Goal: Task Accomplishment & Management: Manage account settings

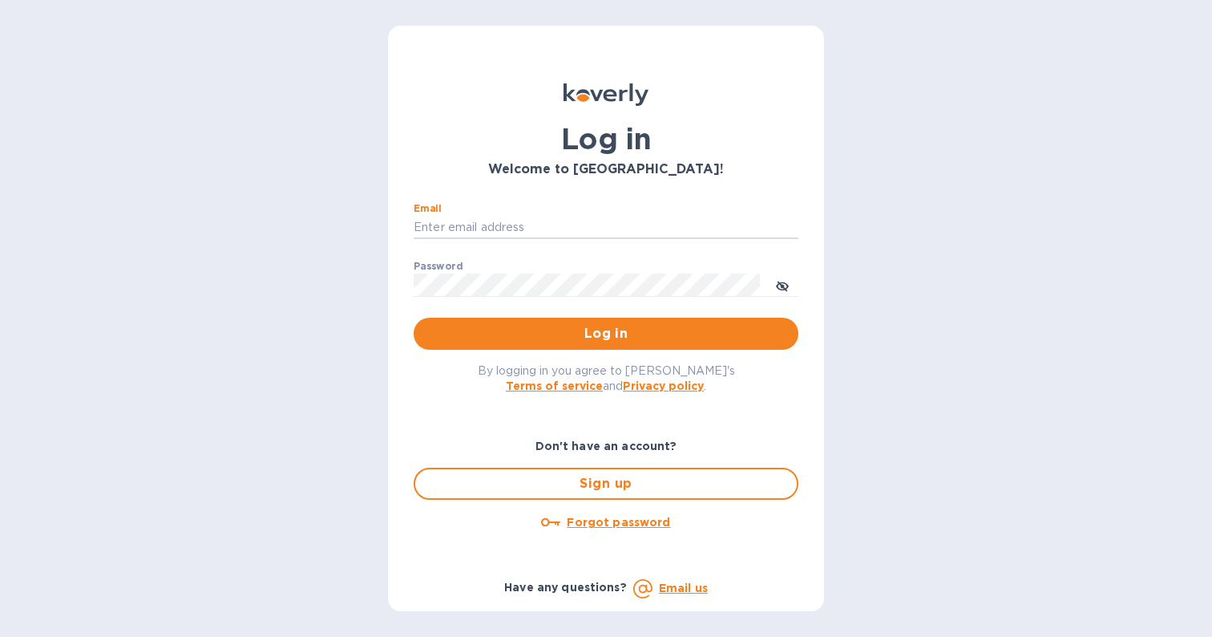
type input "micah@low77.com"
click at [606, 333] on button "Log in" at bounding box center [606, 333] width 385 height 32
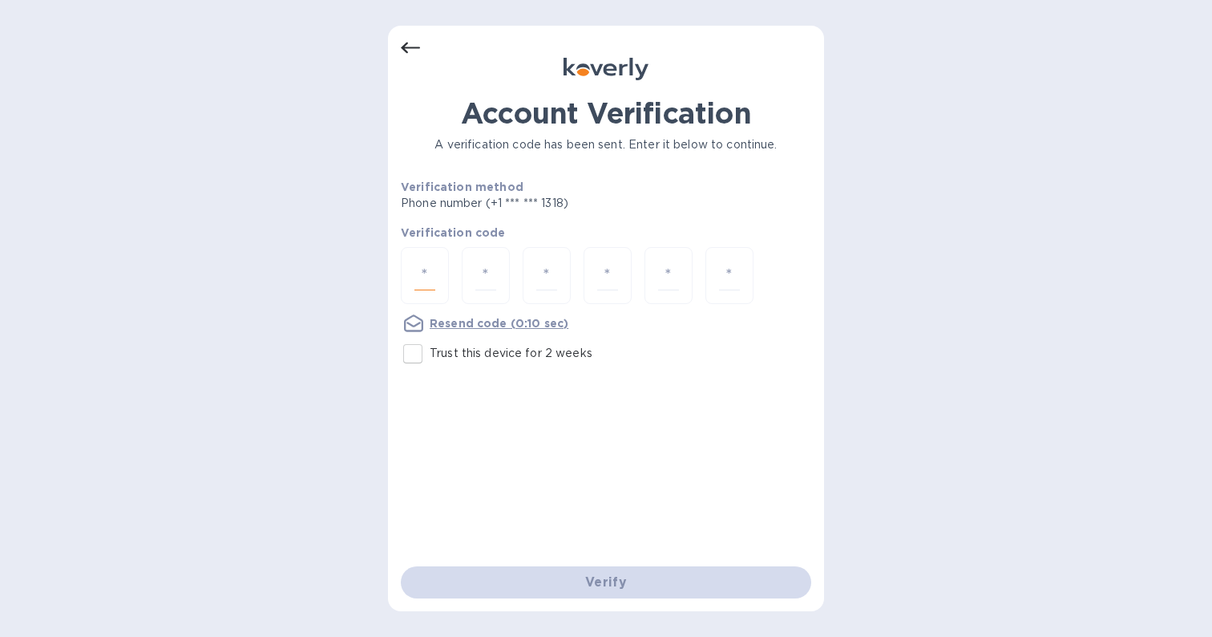
click at [431, 275] on input "number" at bounding box center [424, 276] width 21 height 30
type input "1"
type input "8"
type input "5"
type input "3"
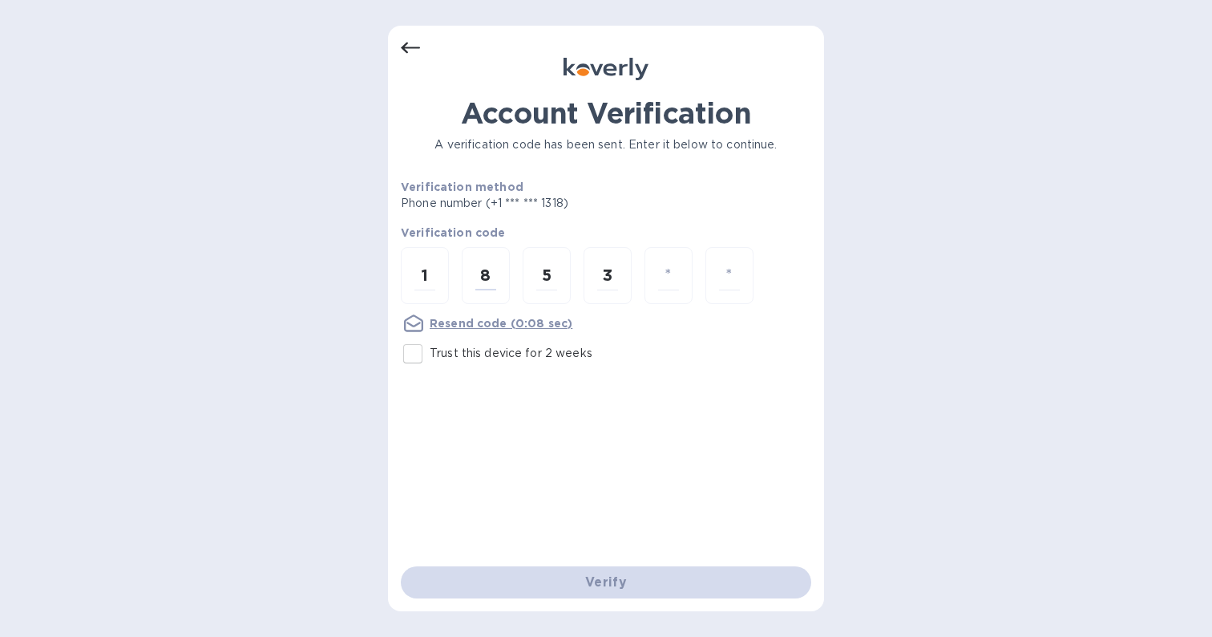
type input "5"
type input "9"
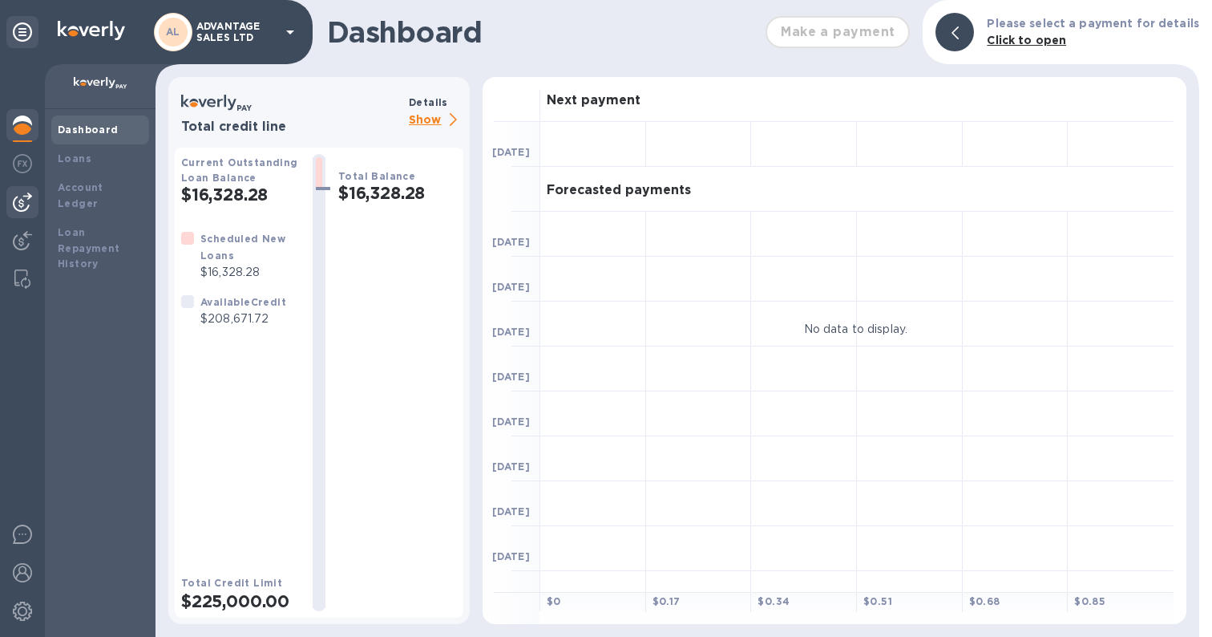
click at [23, 199] on img at bounding box center [22, 201] width 19 height 19
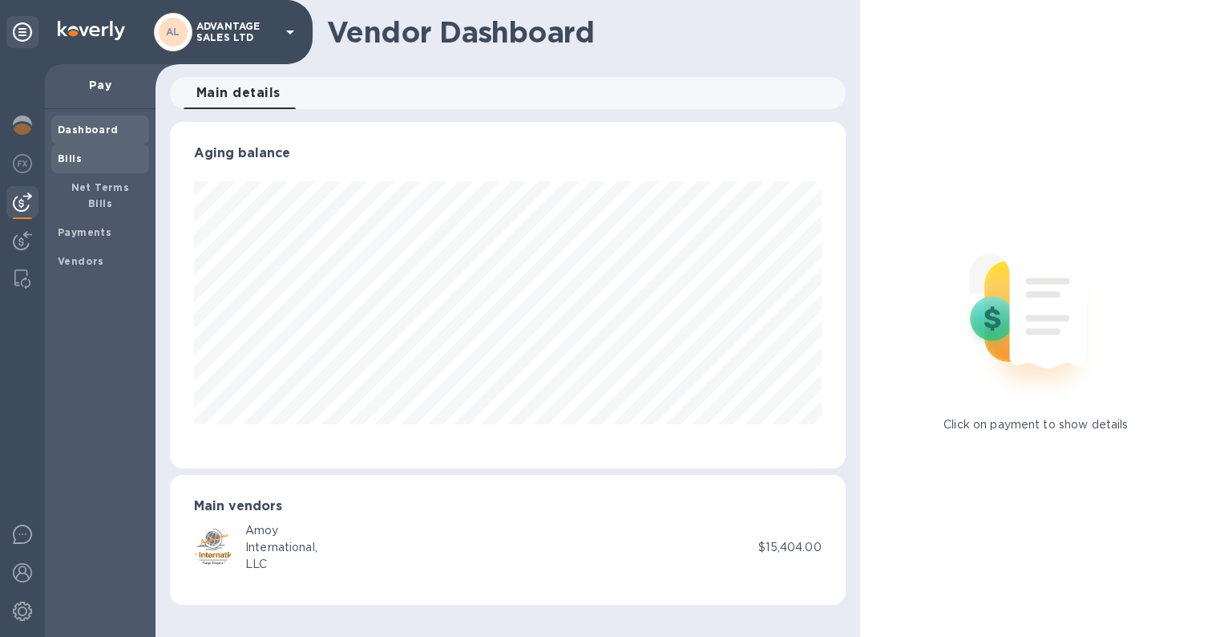
scroll to position [346, 675]
click at [75, 159] on b "Bills" at bounding box center [70, 158] width 24 height 12
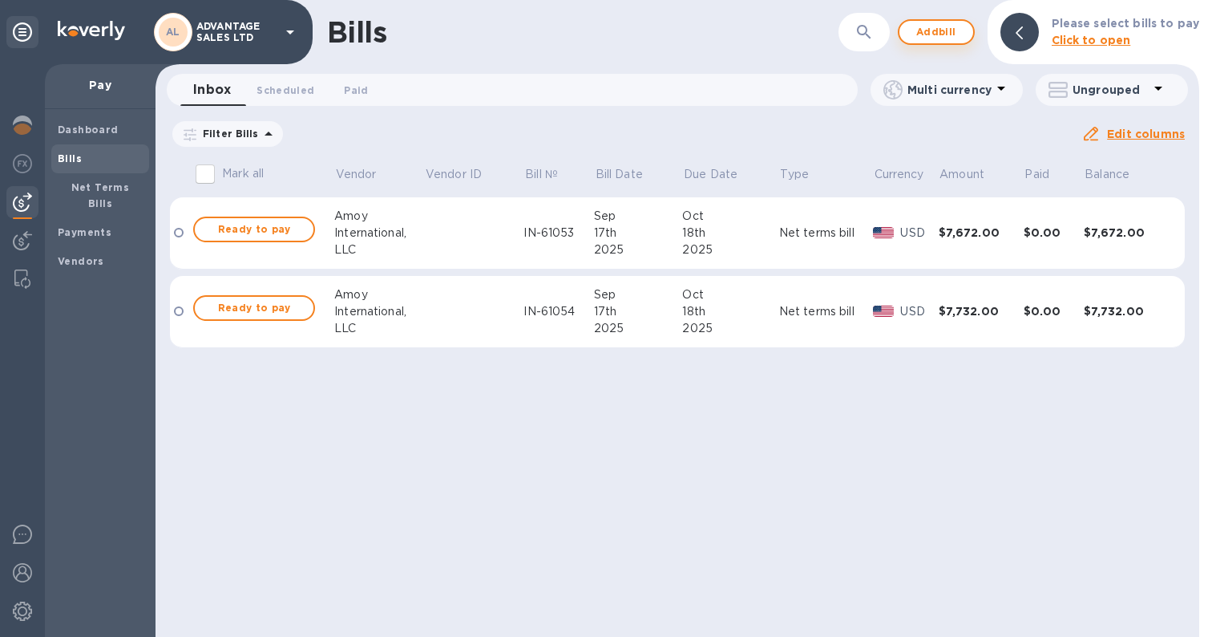
click at [929, 37] on span "Add bill" at bounding box center [936, 31] width 48 height 19
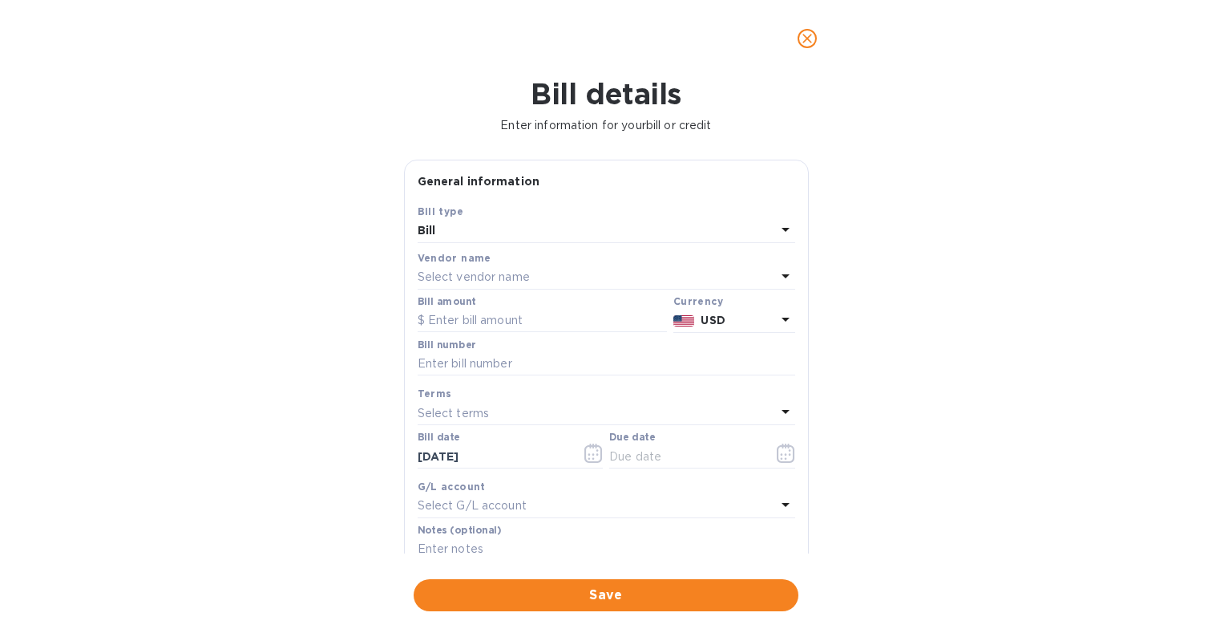
click at [523, 269] on p "Select vendor name" at bounding box center [474, 277] width 112 height 17
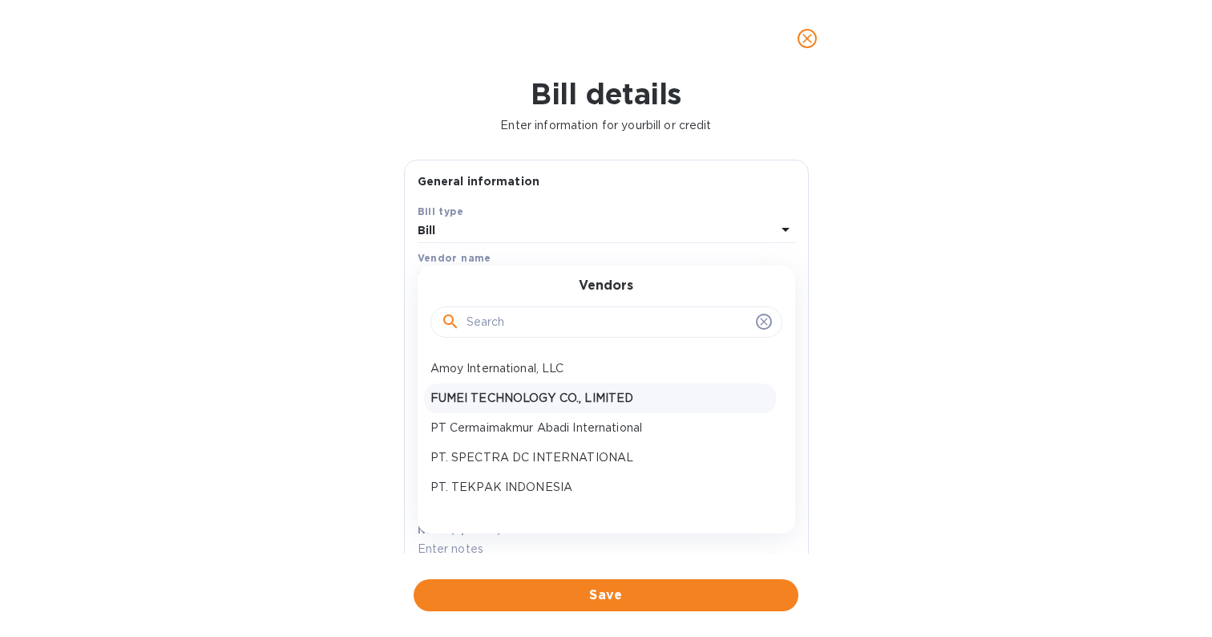
click at [524, 392] on p "FUMEI TECHNOLOGY CO., LIMITED" at bounding box center [600, 398] width 339 height 17
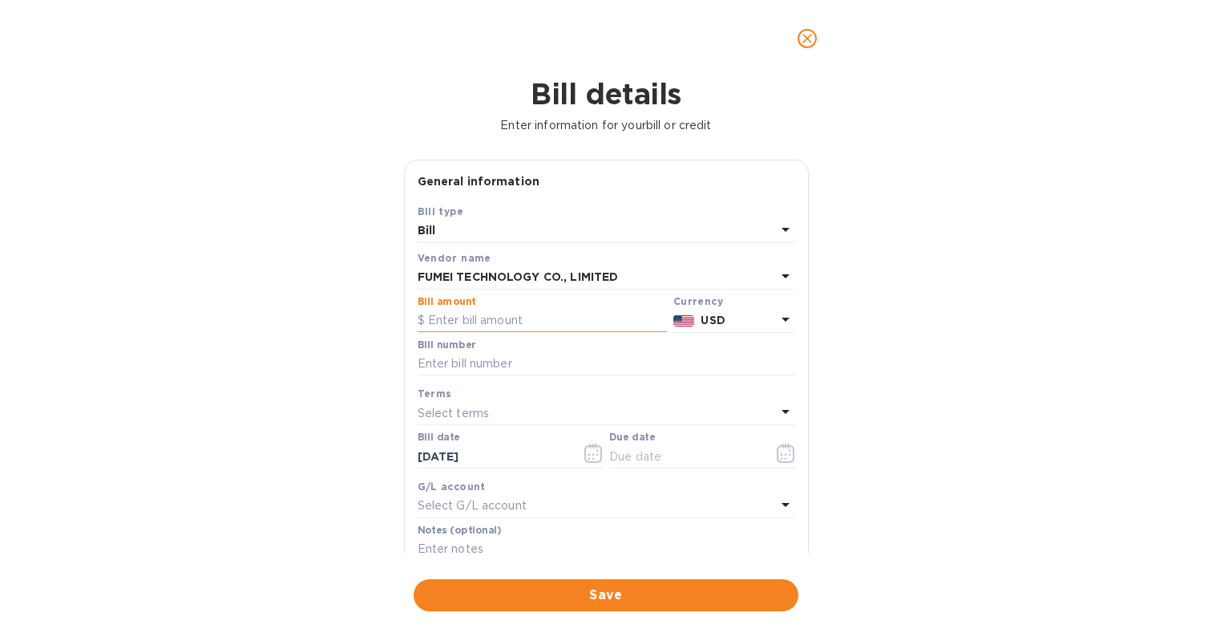
click at [495, 323] on input "text" at bounding box center [542, 321] width 249 height 24
paste input "12,429.60"
type input "12,429.60"
click at [317, 332] on div "Bill details Enter information for your bill or credit General information Save…" at bounding box center [606, 357] width 1212 height 560
click at [458, 361] on input "text" at bounding box center [607, 364] width 378 height 24
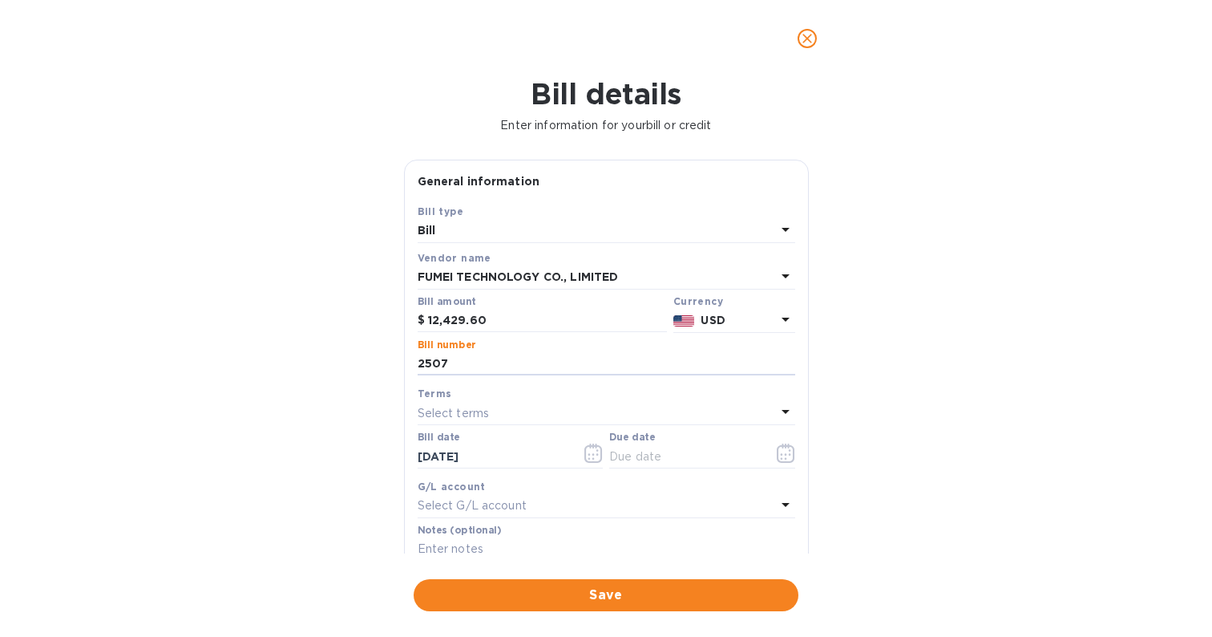
type input "2507"
click at [513, 413] on div "Select terms" at bounding box center [597, 413] width 358 height 22
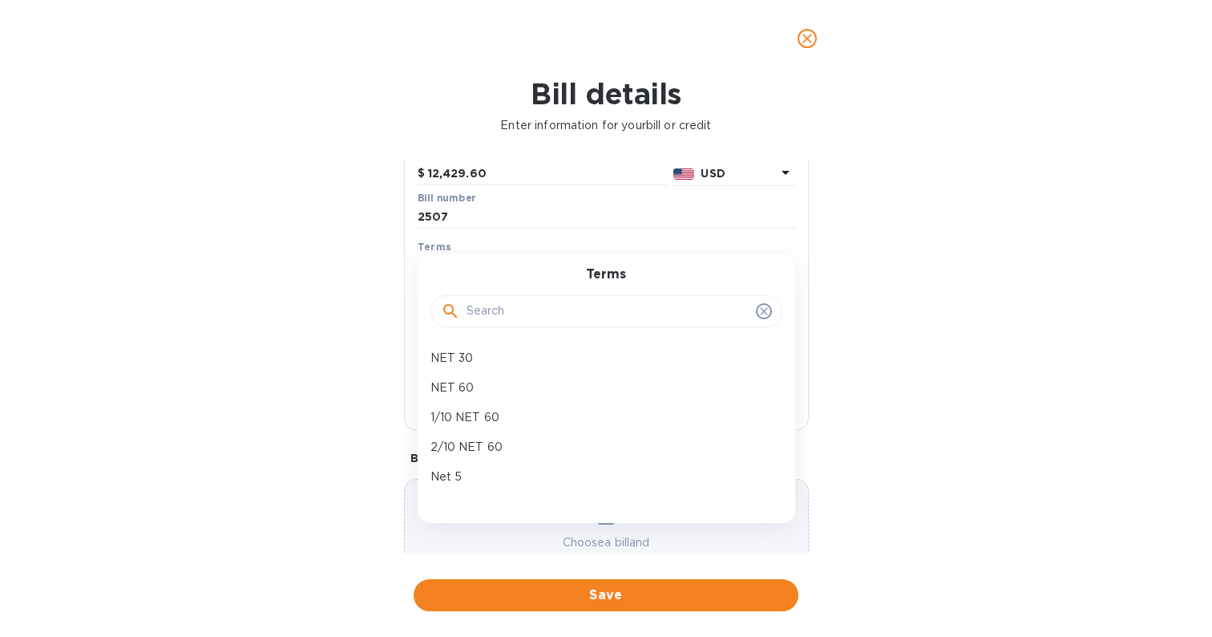
scroll to position [156, 0]
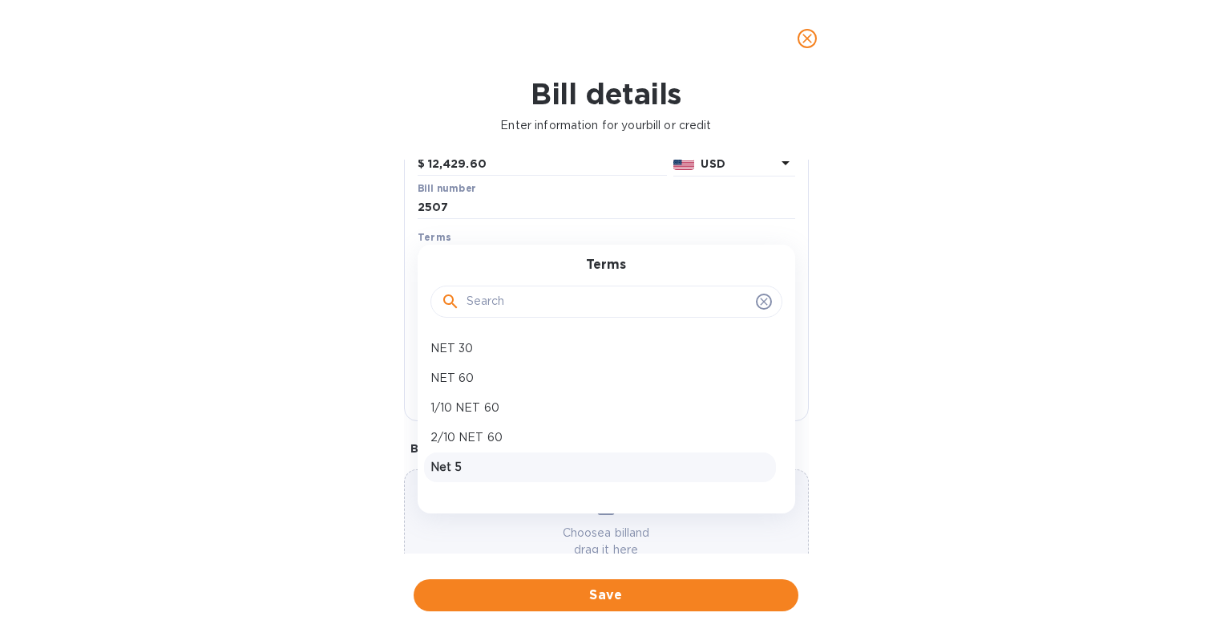
click at [470, 459] on p "Net 5" at bounding box center [600, 467] width 339 height 17
type input "[DATE]"
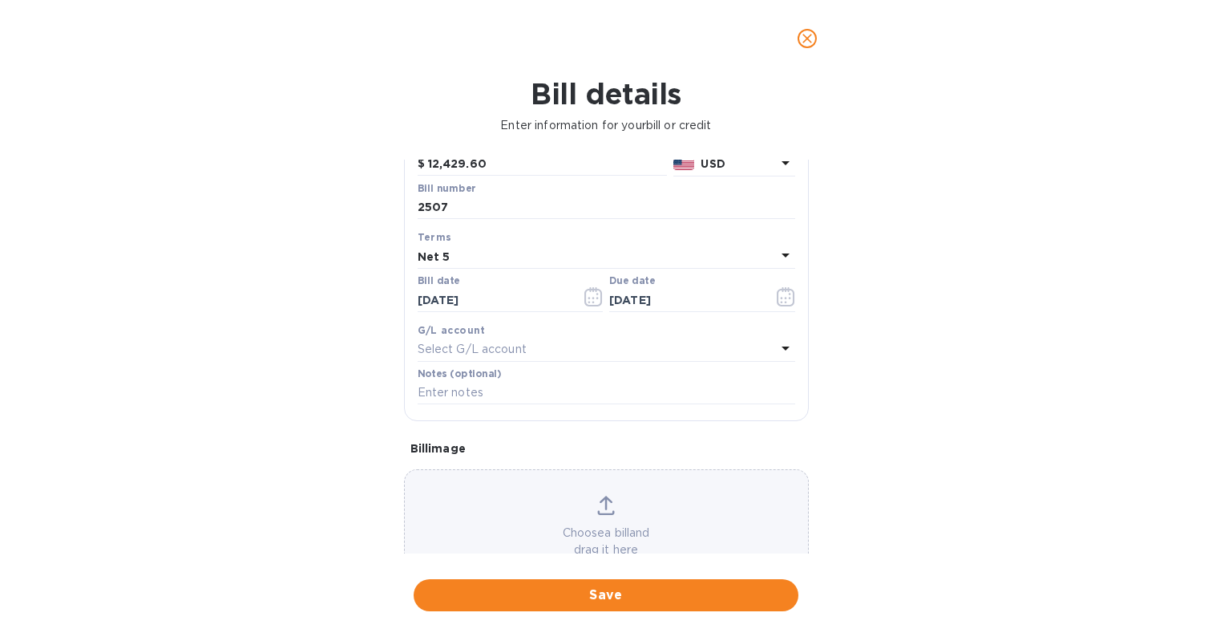
click at [519, 347] on p "Select G/L account" at bounding box center [472, 349] width 109 height 17
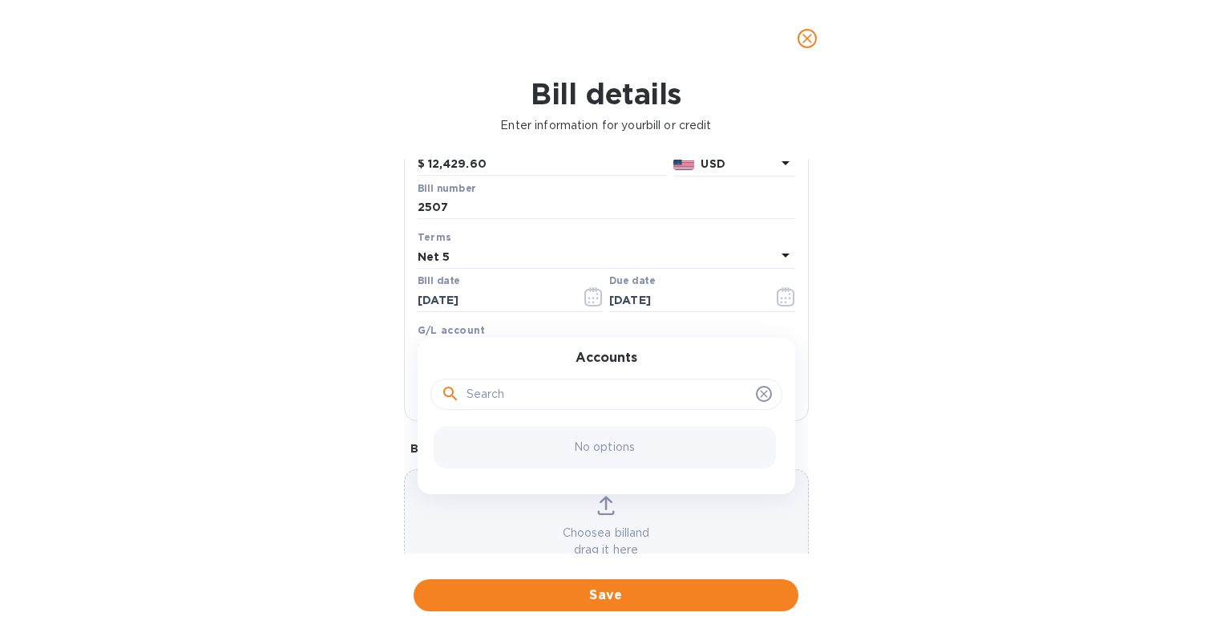
click at [354, 367] on div "Bill details Enter information for your bill or credit General information Save…" at bounding box center [606, 357] width 1212 height 560
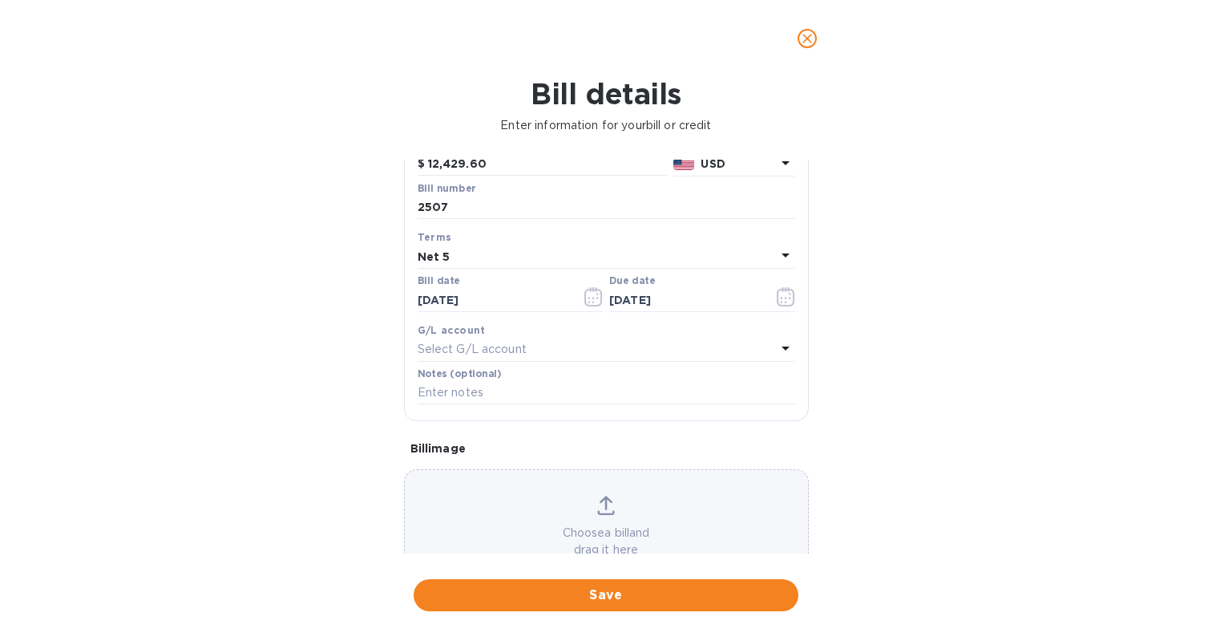
scroll to position [177, 0]
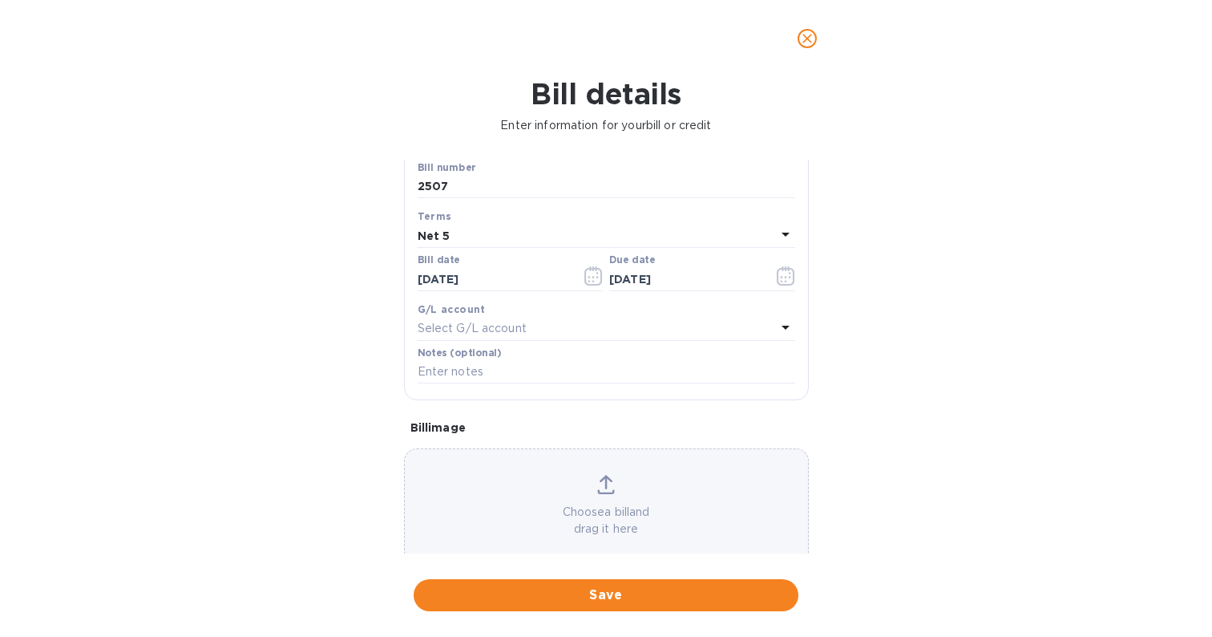
click at [630, 319] on div "Select G/L account" at bounding box center [597, 328] width 358 height 22
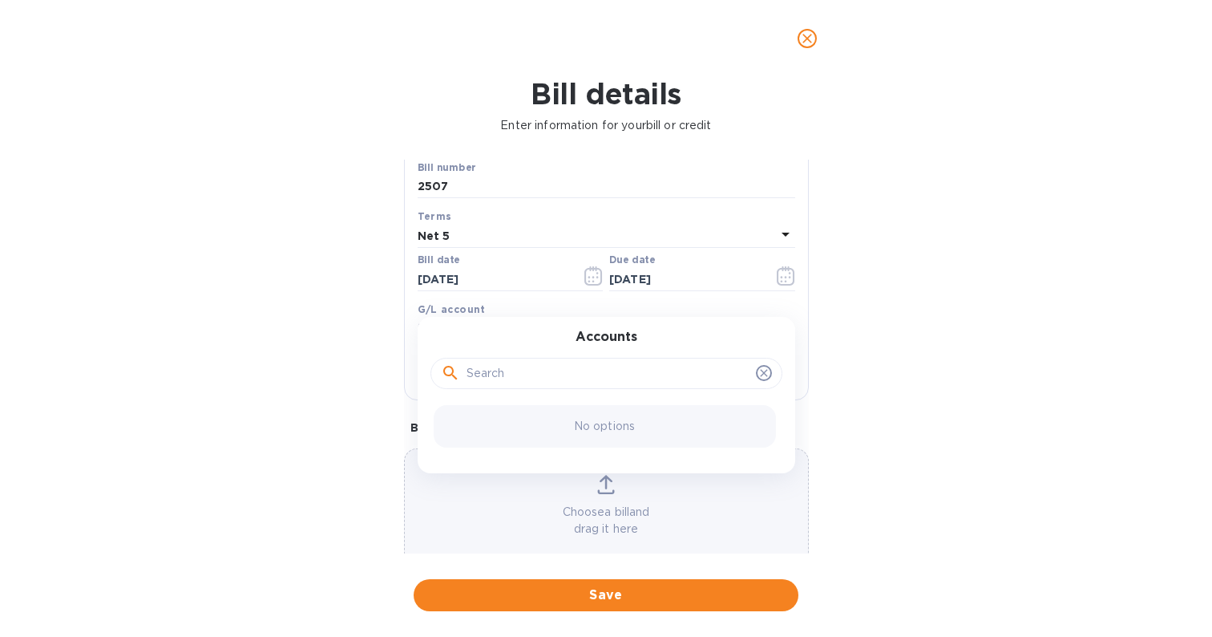
click at [287, 327] on div "Bill details Enter information for your bill or credit General information Save…" at bounding box center [606, 357] width 1212 height 560
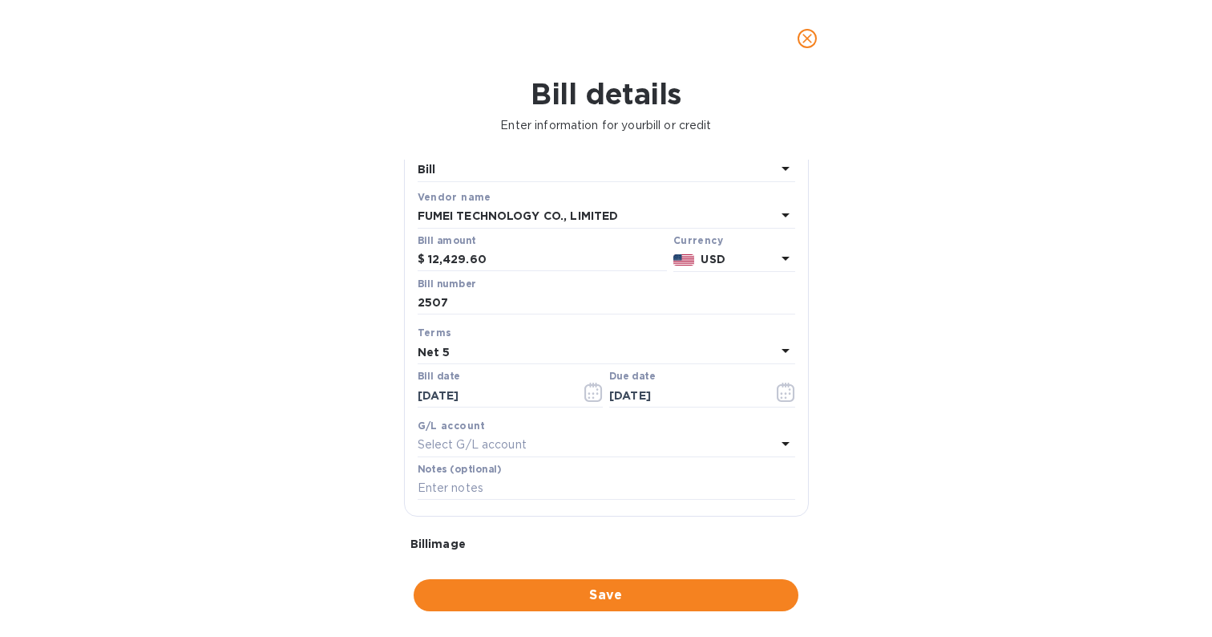
scroll to position [57, 0]
click at [538, 585] on span "Save" at bounding box center [606, 594] width 359 height 19
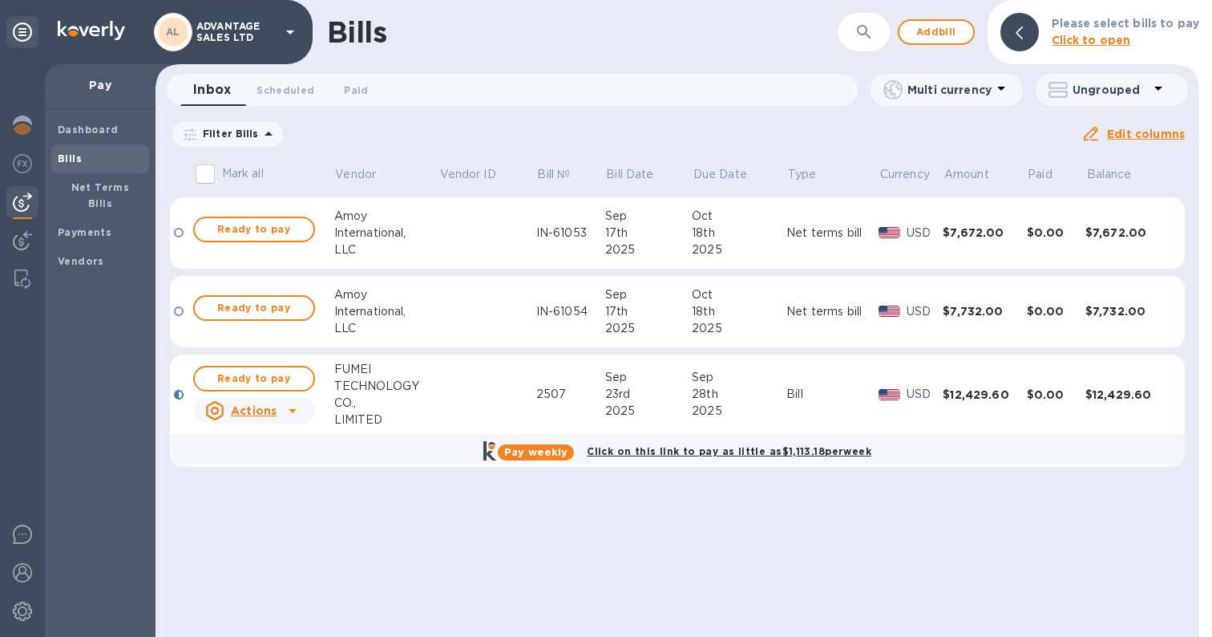
click at [298, 413] on icon at bounding box center [292, 410] width 19 height 19
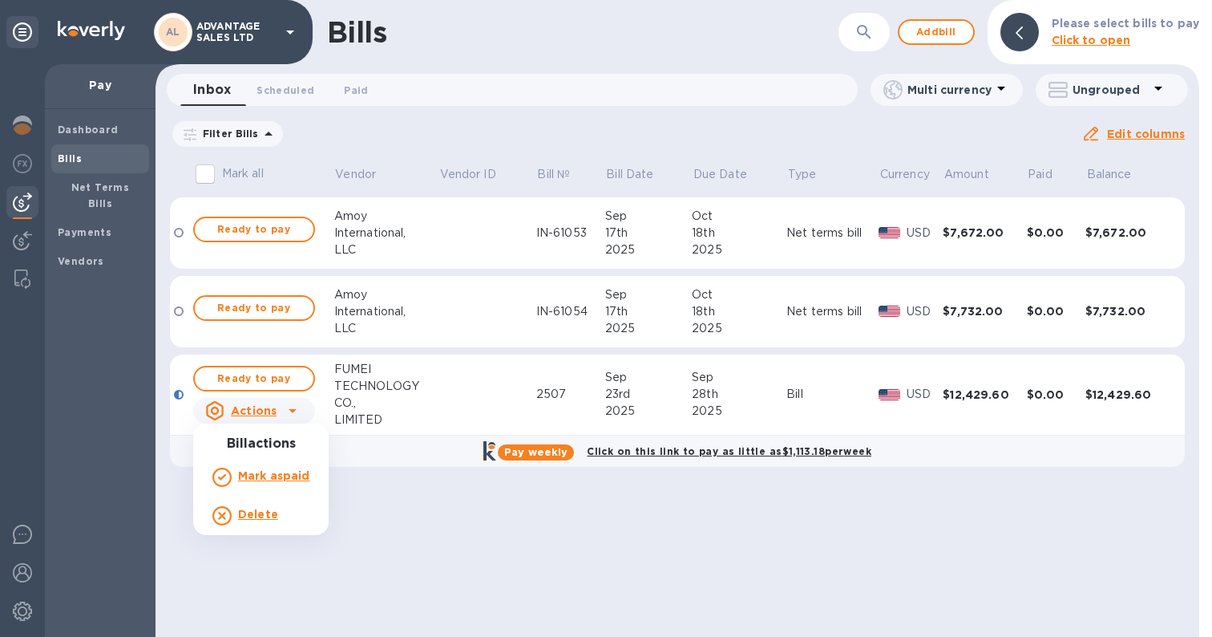
click at [283, 376] on div at bounding box center [606, 318] width 1212 height 637
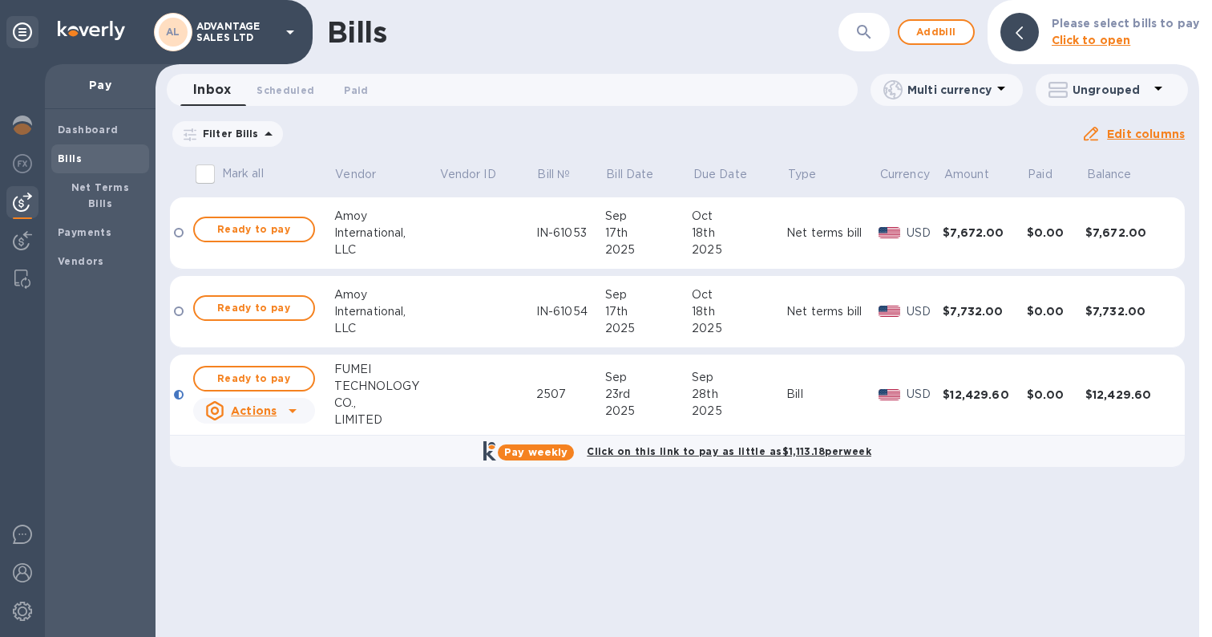
click at [283, 376] on span "Ready to pay" at bounding box center [254, 378] width 93 height 19
click at [259, 376] on span "Ready to pay" at bounding box center [254, 378] width 93 height 19
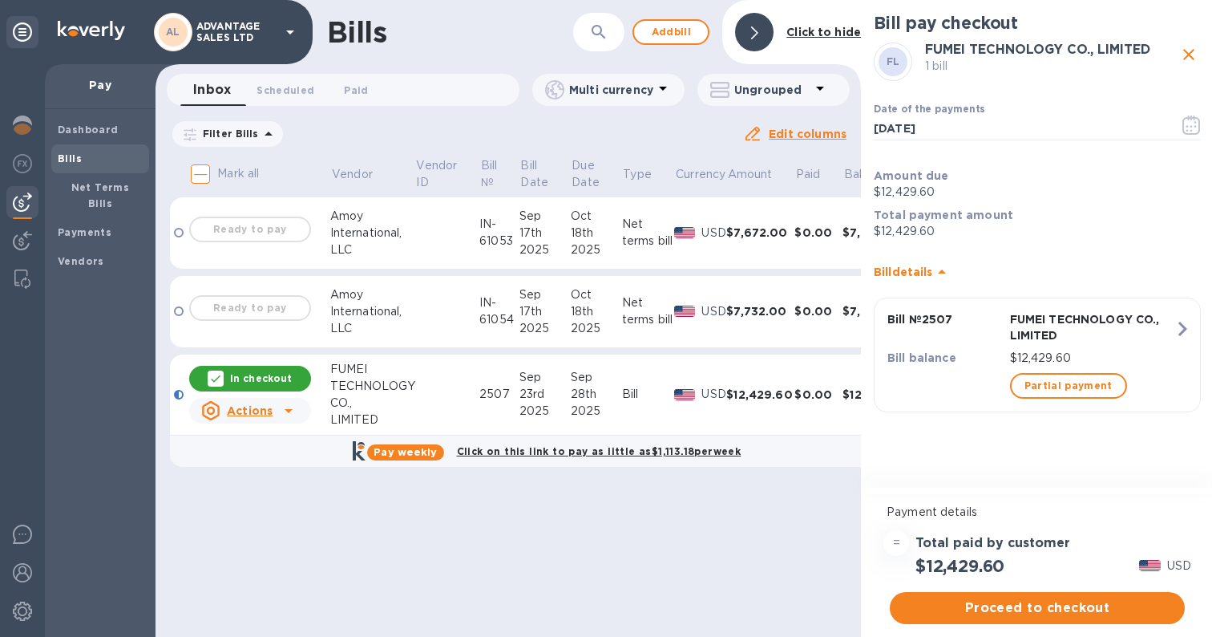
scroll to position [0, 0]
click at [1061, 607] on span "Proceed to checkout" at bounding box center [1037, 607] width 269 height 19
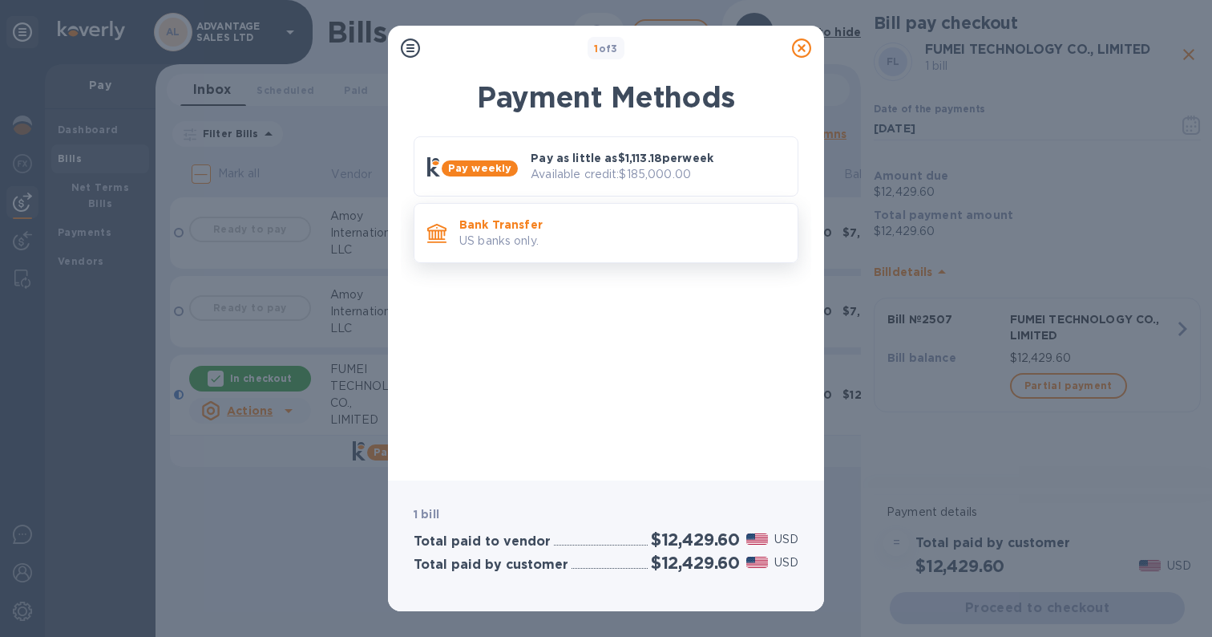
click at [583, 237] on p "US banks only." at bounding box center [622, 241] width 326 height 17
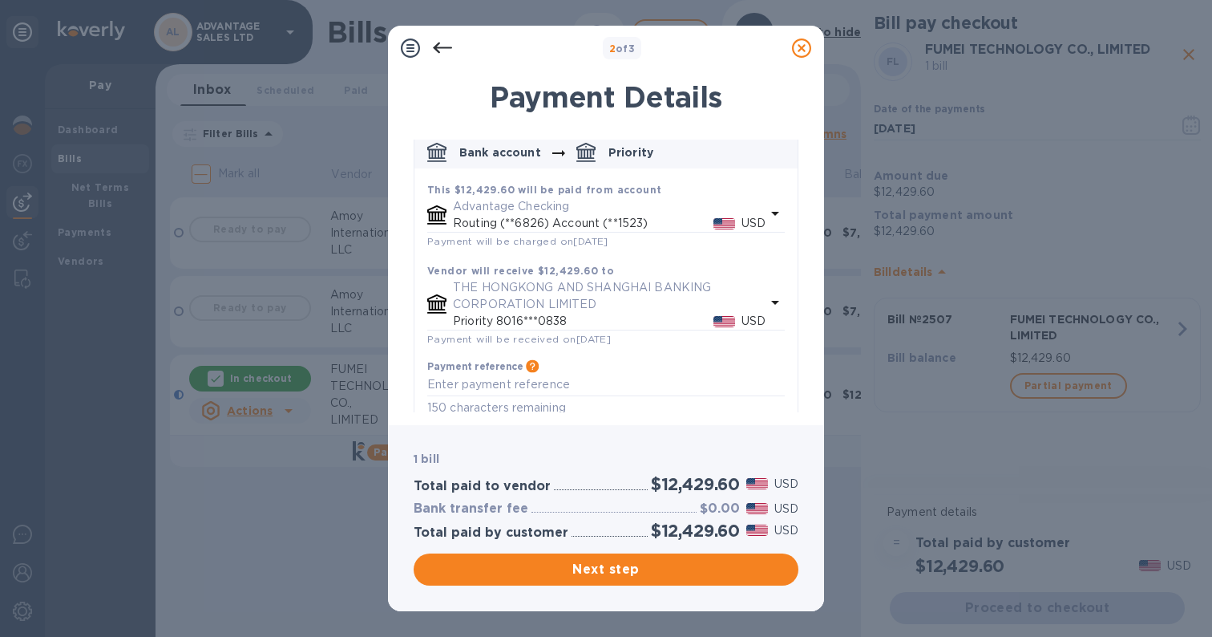
scroll to position [87, 0]
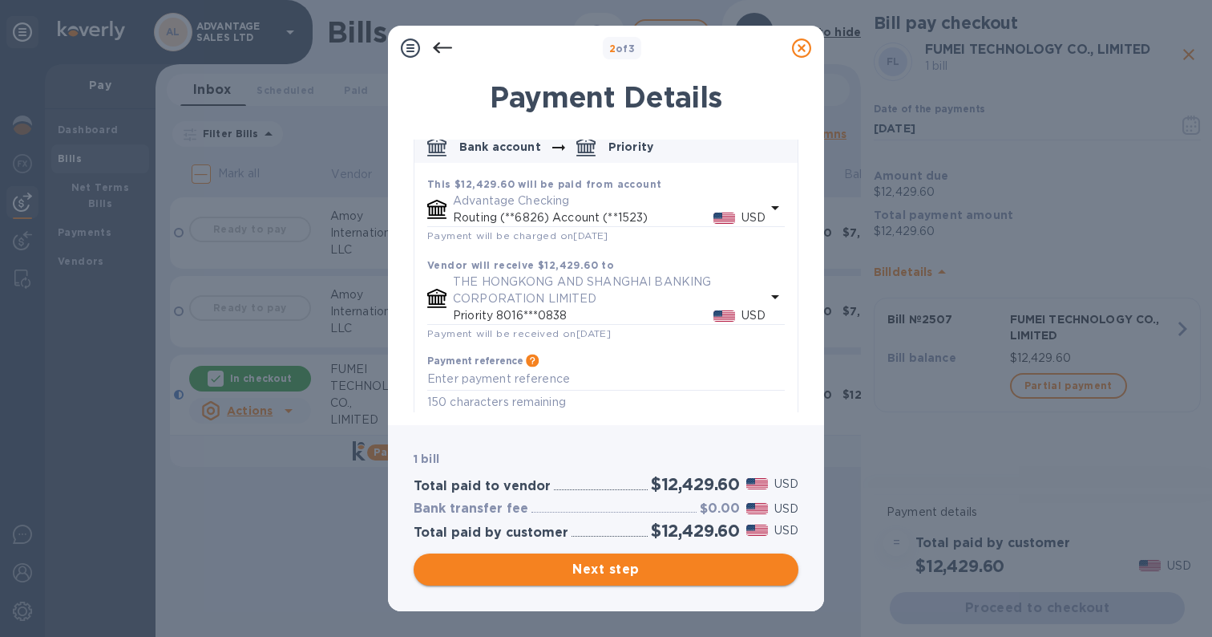
click at [624, 573] on span "Next step" at bounding box center [606, 569] width 359 height 19
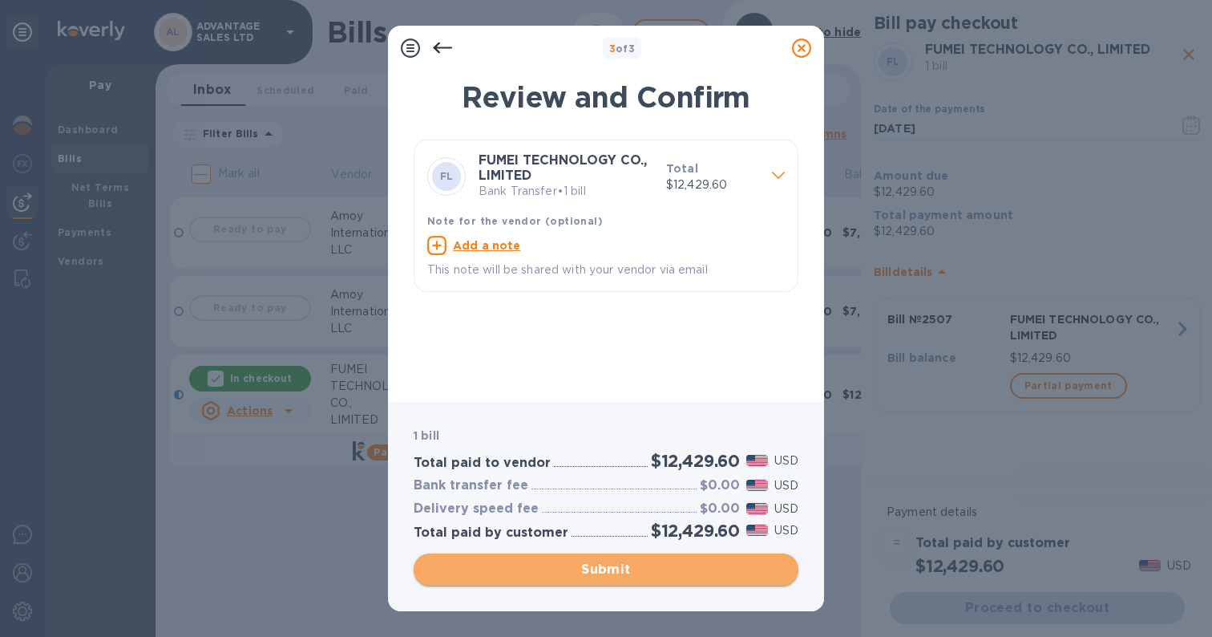
click at [589, 572] on span "Submit" at bounding box center [606, 569] width 359 height 19
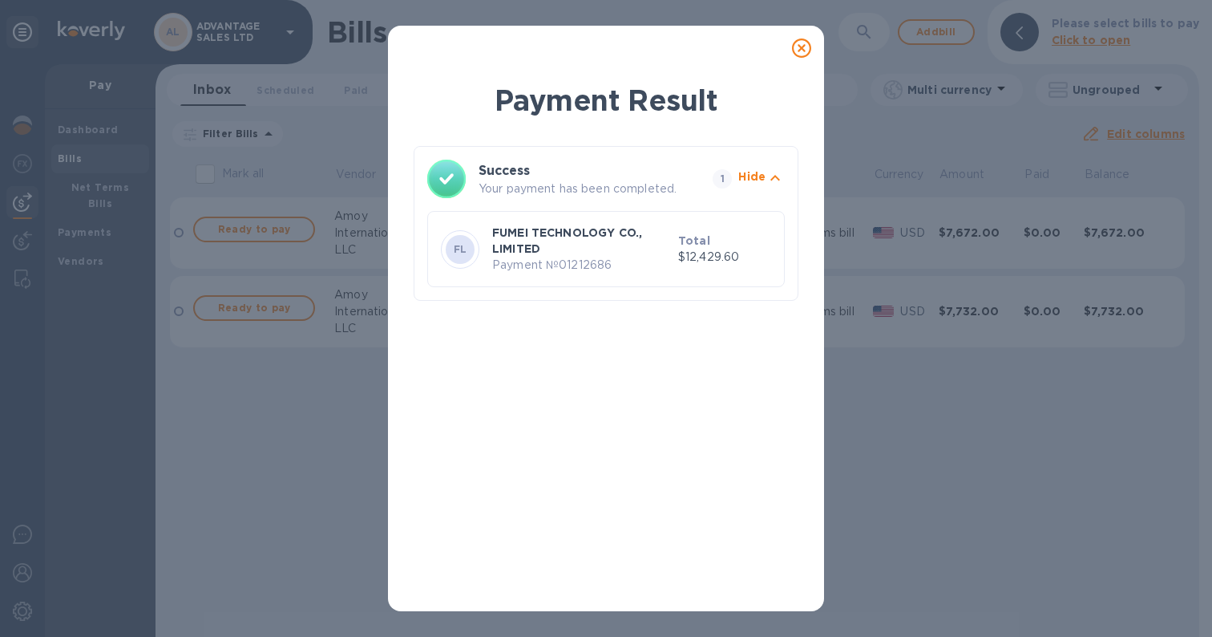
click at [617, 252] on p "FUMEI TECHNOLOGY CO., LIMITED" at bounding box center [582, 240] width 180 height 32
click at [778, 177] on icon "button" at bounding box center [775, 177] width 19 height 19
click at [778, 177] on icon "button" at bounding box center [775, 178] width 10 height 6
click at [803, 48] on icon at bounding box center [801, 47] width 19 height 19
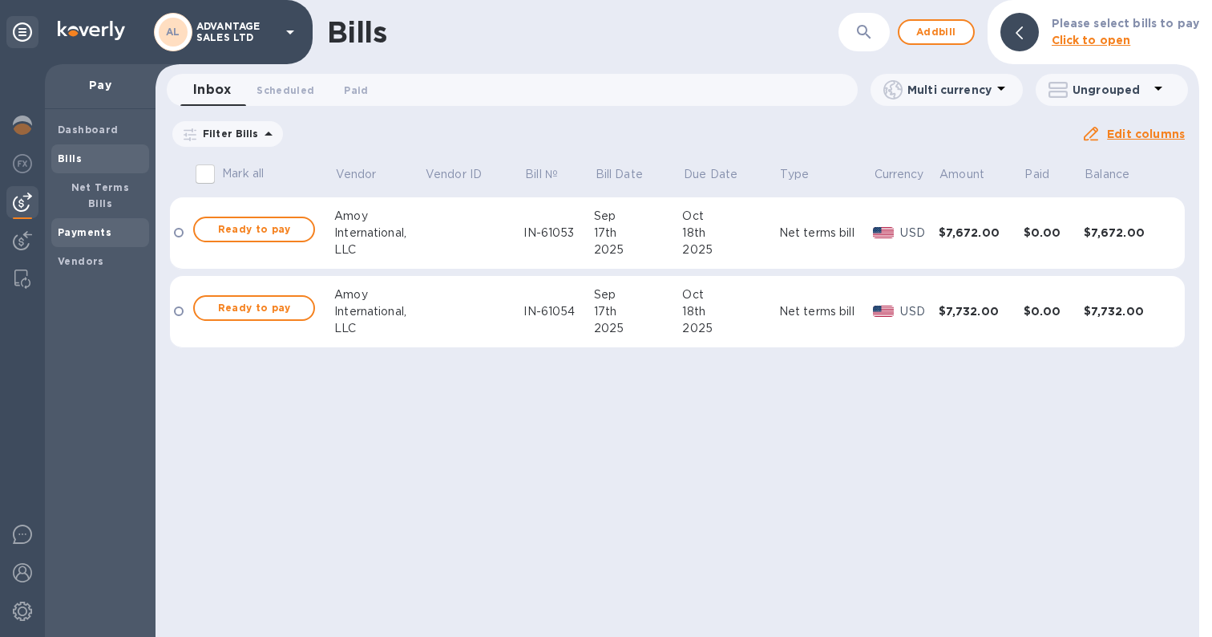
click at [99, 226] on b "Payments" at bounding box center [85, 232] width 54 height 12
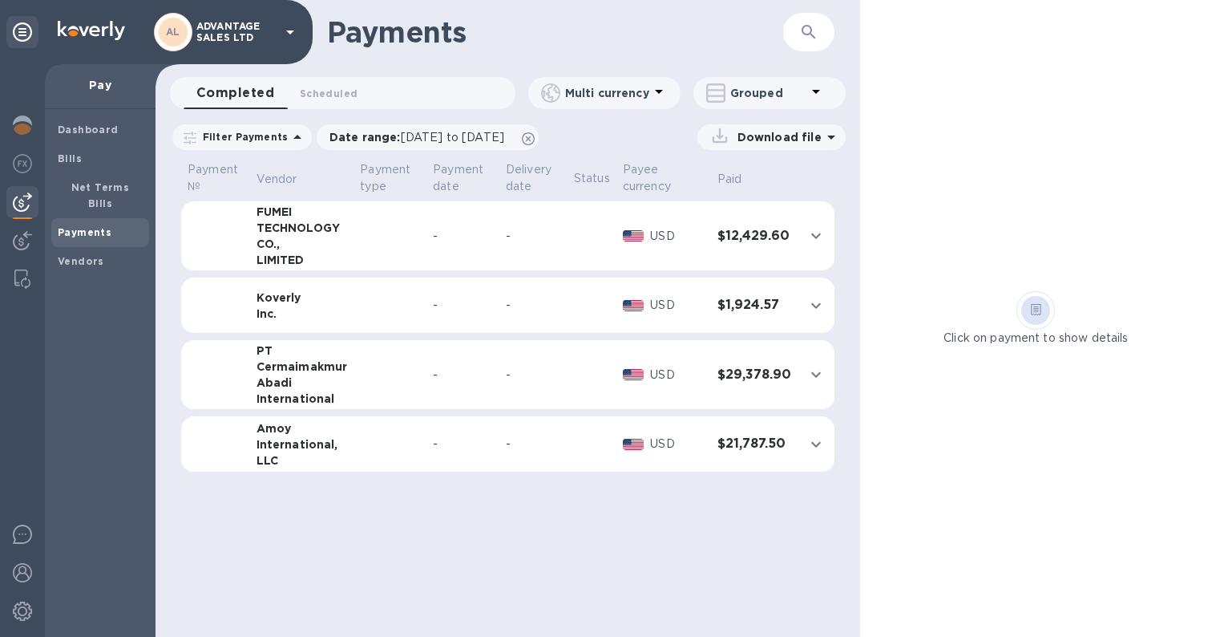
click at [754, 250] on td "$12,429.60" at bounding box center [754, 236] width 87 height 70
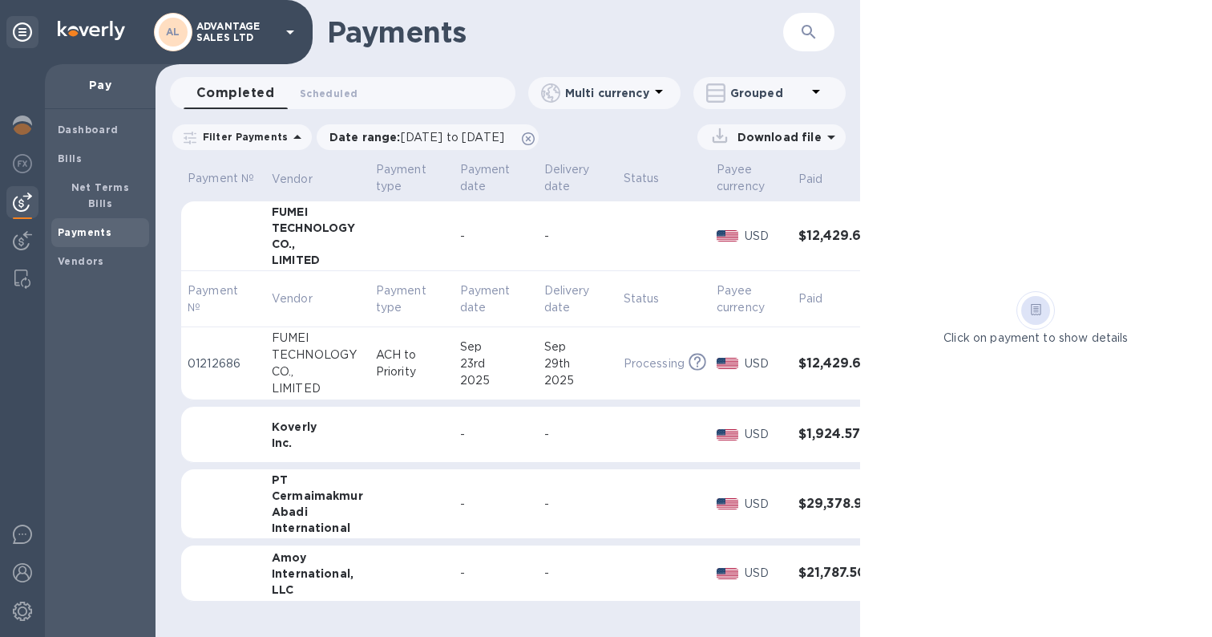
click at [576, 366] on div "29th" at bounding box center [577, 363] width 67 height 17
